Goal: Task Accomplishment & Management: Complete application form

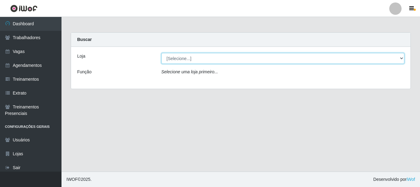
click at [189, 55] on select "[Selecione...] Supermercado São [PERSON_NAME]" at bounding box center [283, 58] width 243 height 11
select select "183"
click at [162, 53] on select "[Selecione...] Supermercado São [PERSON_NAME]" at bounding box center [283, 58] width 243 height 11
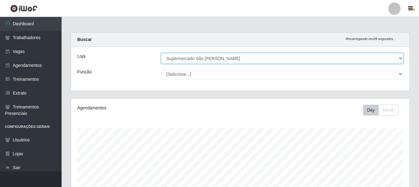
scroll to position [128, 338]
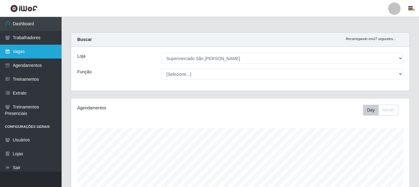
click at [20, 50] on link "Vagas" at bounding box center [31, 52] width 62 height 14
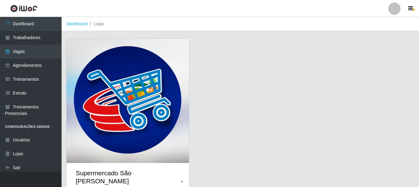
click at [134, 108] on img at bounding box center [127, 101] width 122 height 124
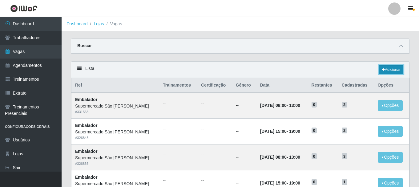
click at [387, 68] on link "Adicionar" at bounding box center [391, 69] width 24 height 9
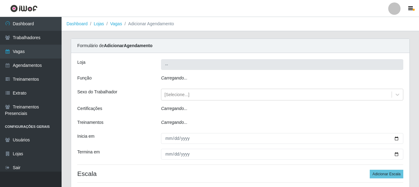
type input "Supermercado São [PERSON_NAME]"
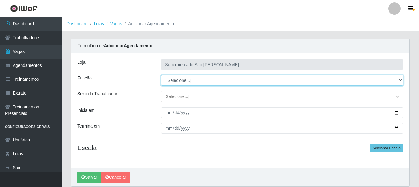
click at [192, 79] on select "[Selecione...] ASG ASG + ASG ++ Embalador Embalador + Embalador ++" at bounding box center [282, 80] width 242 height 11
select select "1"
click at [161, 75] on select "[Selecione...] ASG ASG + ASG ++ Embalador Embalador + Embalador ++" at bounding box center [282, 80] width 242 height 11
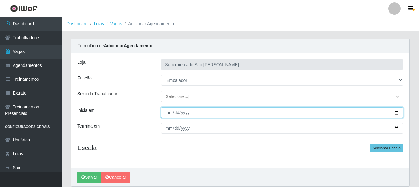
click at [163, 113] on input "Inicia em" at bounding box center [282, 112] width 242 height 11
type input "0025-08-23"
click at [77, 172] on button "Salvar" at bounding box center [89, 177] width 24 height 11
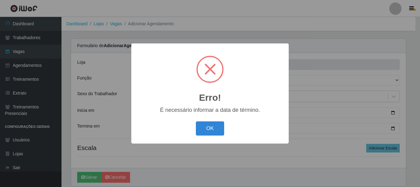
click at [196, 121] on button "OK" at bounding box center [210, 128] width 29 height 14
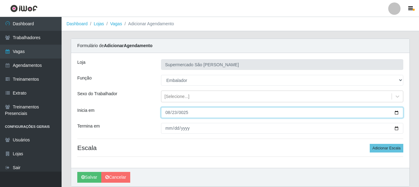
click at [195, 114] on input "0025-08-23" at bounding box center [282, 112] width 242 height 11
drag, startPoint x: 195, startPoint y: 114, endPoint x: 187, endPoint y: 113, distance: 8.7
click at [195, 114] on input "0025-08-23" at bounding box center [282, 112] width 242 height 11
click at [184, 113] on input "0025-08-23" at bounding box center [282, 112] width 242 height 11
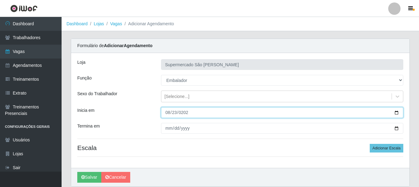
type input "[DATE]"
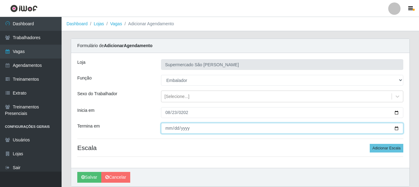
click at [169, 127] on input "Termina em" at bounding box center [282, 128] width 242 height 11
type input "252025-08-23"
click at [77, 172] on button "Salvar" at bounding box center [89, 177] width 24 height 11
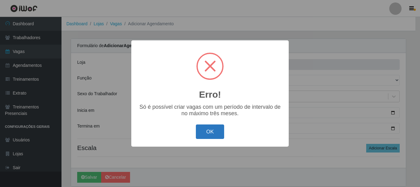
click at [212, 134] on button "OK" at bounding box center [210, 131] width 29 height 14
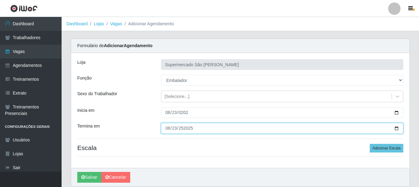
click at [193, 128] on input "252025-08-23" at bounding box center [282, 128] width 242 height 11
type input "[DATE]"
click at [77, 172] on button "Salvar" at bounding box center [89, 177] width 24 height 11
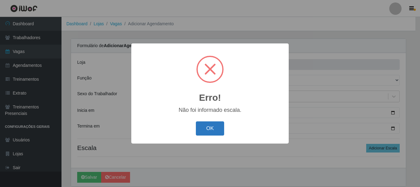
click at [210, 128] on button "OK" at bounding box center [210, 128] width 29 height 14
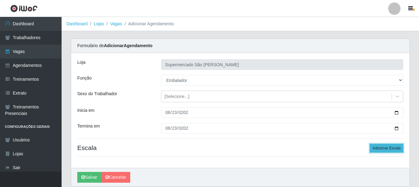
click at [388, 149] on button "Adicionar Escala" at bounding box center [387, 148] width 34 height 9
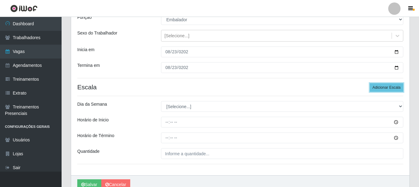
scroll to position [62, 0]
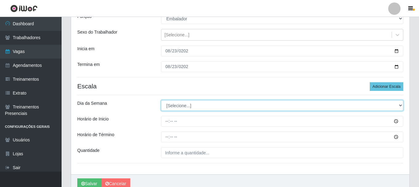
click at [179, 107] on select "[Selecione...] Segunda Terça Quarta Quinta Sexta Sábado Domingo" at bounding box center [282, 105] width 242 height 11
select select "6"
click at [161, 100] on select "[Selecione...] Segunda Terça Quarta Quinta Sexta Sábado Domingo" at bounding box center [282, 105] width 242 height 11
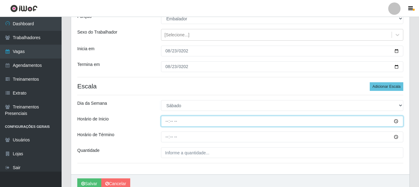
click at [164, 122] on input "Horário de Inicio" at bounding box center [282, 121] width 242 height 11
type input "08:00"
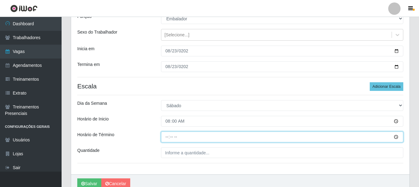
click at [167, 140] on input "Horário de Término" at bounding box center [282, 136] width 242 height 11
type input "13:00"
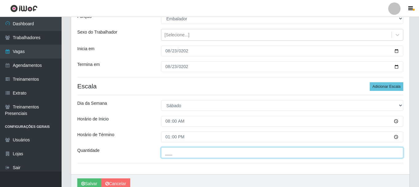
click at [177, 157] on input "___" at bounding box center [282, 152] width 242 height 11
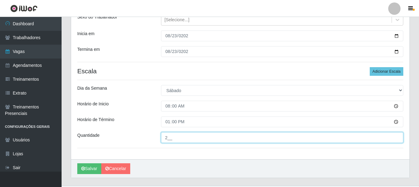
scroll to position [90, 0]
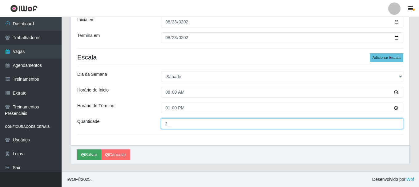
type input "2__"
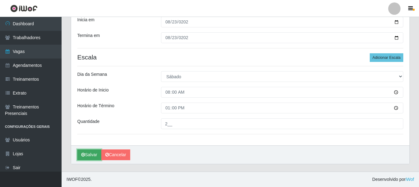
click at [90, 154] on button "Salvar" at bounding box center [89, 154] width 24 height 11
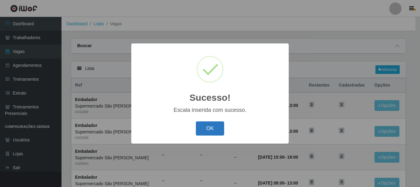
click at [207, 130] on button "OK" at bounding box center [210, 128] width 29 height 14
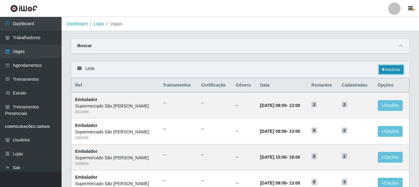
click at [394, 68] on link "Adicionar" at bounding box center [391, 69] width 24 height 9
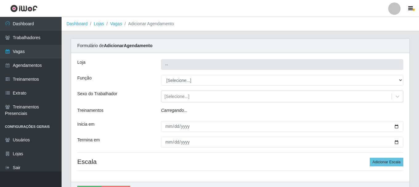
type input "Supermercado São [PERSON_NAME]"
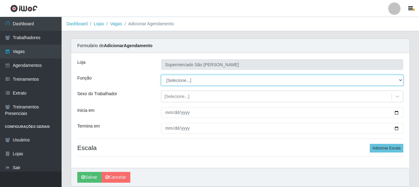
click at [195, 79] on select "[Selecione...] ASG ASG + ASG ++ Embalador Embalador + Embalador ++" at bounding box center [282, 80] width 242 height 11
select select "1"
click at [161, 75] on select "[Selecione...] ASG ASG + ASG ++ Embalador Embalador + Embalador ++" at bounding box center [282, 80] width 242 height 11
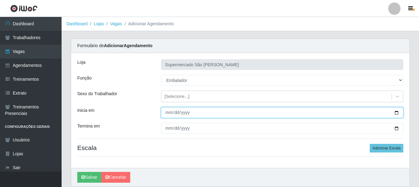
click at [169, 113] on input "Inicia em" at bounding box center [282, 112] width 242 height 11
type input "0025-08-23"
click at [77, 172] on button "Salvar" at bounding box center [89, 177] width 24 height 11
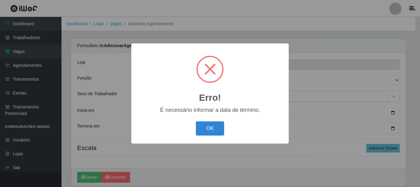
click at [196, 121] on button "OK" at bounding box center [210, 128] width 29 height 14
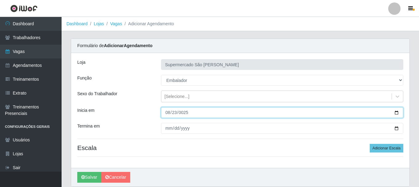
click at [183, 112] on input "0025-08-23" at bounding box center [282, 112] width 242 height 11
type input "[DATE]"
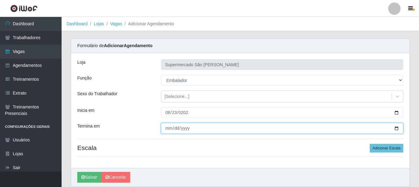
click at [168, 130] on input "Termina em" at bounding box center [282, 128] width 242 height 11
type input "[DATE]"
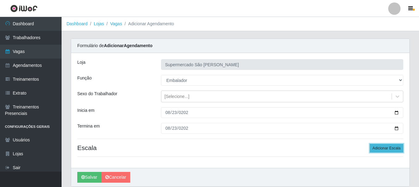
click at [387, 147] on button "Adicionar Escala" at bounding box center [387, 148] width 34 height 9
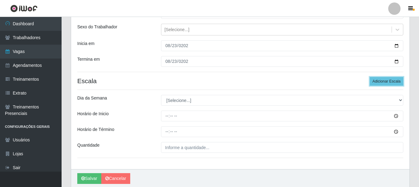
scroll to position [90, 0]
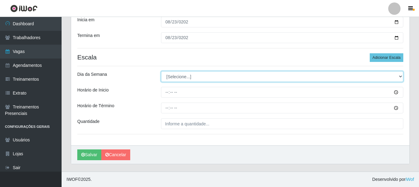
click at [182, 78] on select "[Selecione...] Segunda Terça Quarta Quinta Sexta Sábado Domingo" at bounding box center [282, 76] width 242 height 11
select select "6"
click at [161, 71] on select "[Selecione...] Segunda Terça Quarta Quinta Sexta Sábado Domingo" at bounding box center [282, 76] width 242 height 11
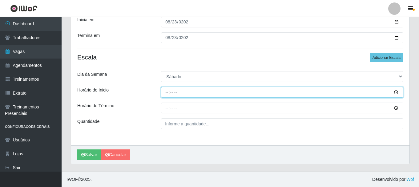
click at [165, 93] on input "Horário de Inicio" at bounding box center [282, 92] width 242 height 11
type input "23:25"
click at [167, 94] on input "Horário de Inicio" at bounding box center [282, 92] width 242 height 11
type input "15:00"
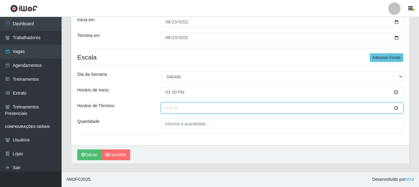
click at [163, 108] on input "Horário de Término" at bounding box center [282, 107] width 242 height 11
type input "19:00"
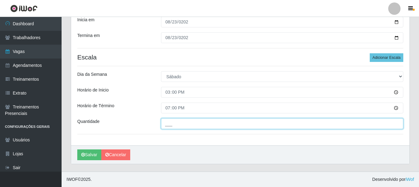
drag, startPoint x: 173, startPoint y: 122, endPoint x: 174, endPoint y: 127, distance: 5.3
click at [173, 123] on input "___" at bounding box center [282, 123] width 242 height 11
type input "2__"
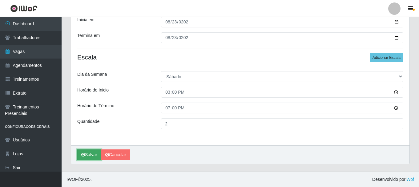
click at [91, 157] on button "Salvar" at bounding box center [89, 154] width 24 height 11
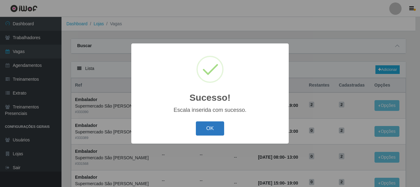
click at [209, 130] on button "OK" at bounding box center [210, 128] width 29 height 14
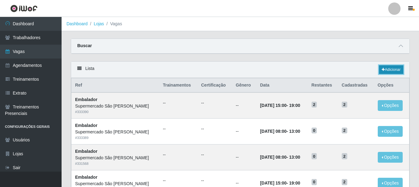
click at [392, 68] on link "Adicionar" at bounding box center [391, 69] width 24 height 9
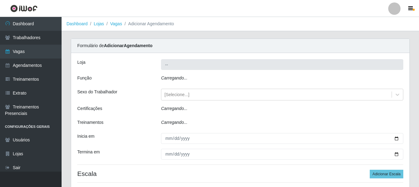
type input "Supermercado São [PERSON_NAME]"
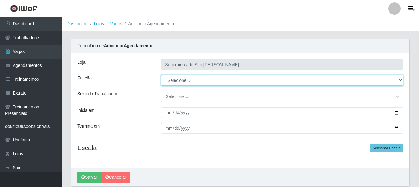
click at [211, 81] on select "[Selecione...] ASG ASG + ASG ++ Embalador Embalador + Embalador ++" at bounding box center [282, 80] width 242 height 11
select select "1"
click at [161, 75] on select "[Selecione...] ASG ASG + ASG ++ Embalador Embalador + Embalador ++" at bounding box center [282, 80] width 242 height 11
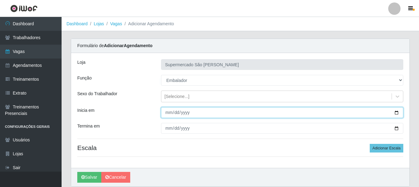
click at [168, 113] on input "Inicia em" at bounding box center [282, 112] width 242 height 11
type input "[DATE]"
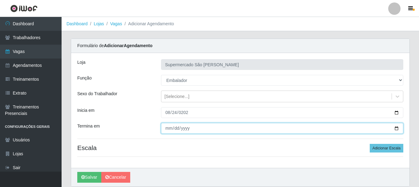
click at [170, 130] on input "Termina em" at bounding box center [282, 128] width 242 height 11
type input "[DATE]"
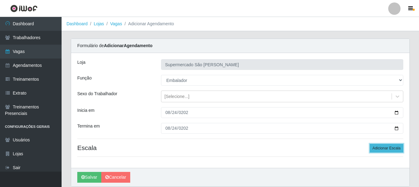
click at [384, 149] on button "Adicionar Escala" at bounding box center [387, 148] width 34 height 9
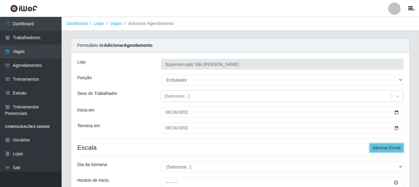
scroll to position [62, 0]
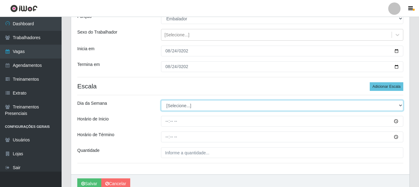
click at [182, 108] on select "[Selecione...] Segunda Terça Quarta Quinta Sexta Sábado Domingo" at bounding box center [282, 105] width 242 height 11
select select "0"
click at [161, 100] on select "[Selecione...] Segunda Terça Quarta Quinta Sexta Sábado Domingo" at bounding box center [282, 105] width 242 height 11
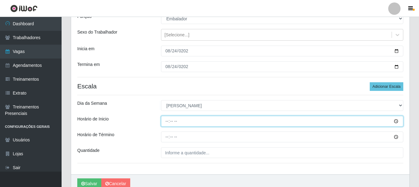
click at [166, 122] on input "Horário de Inicio" at bounding box center [282, 121] width 242 height 11
type input "08:00"
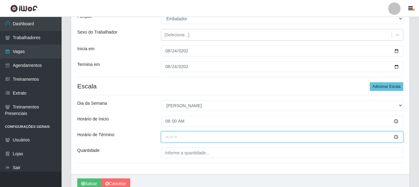
drag, startPoint x: 167, startPoint y: 138, endPoint x: 179, endPoint y: 143, distance: 13.5
click at [167, 137] on input "Horário de Término" at bounding box center [282, 136] width 242 height 11
type input "13:00"
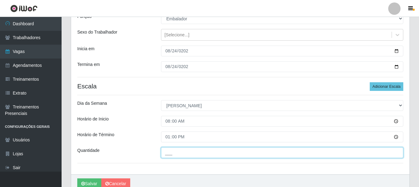
click at [173, 155] on input "___" at bounding box center [282, 152] width 242 height 11
type input "2__"
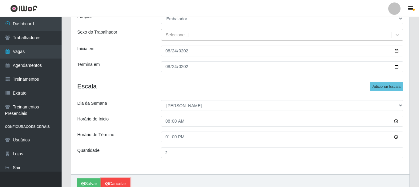
click at [111, 183] on link "Cancelar" at bounding box center [115, 183] width 29 height 11
